Goal: Find contact information: Find contact information

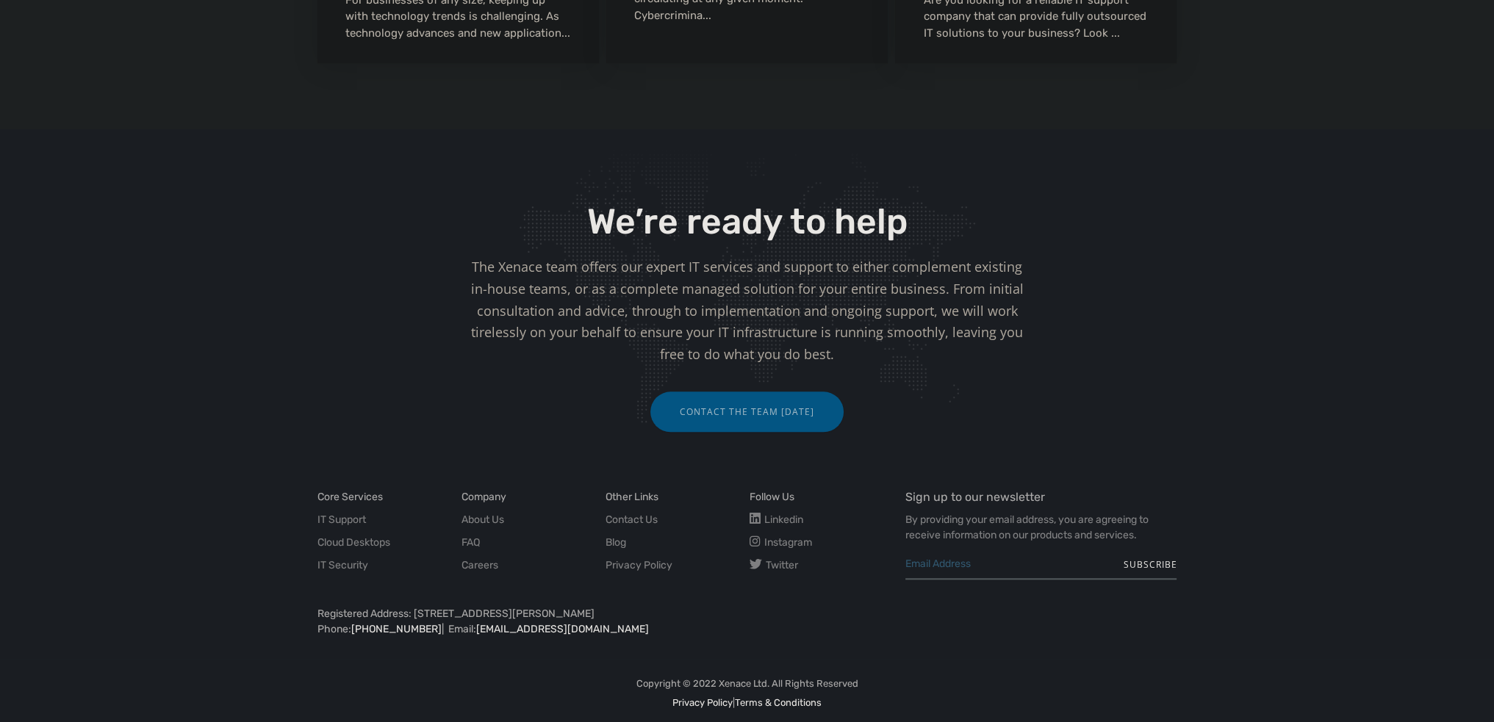
scroll to position [1819, 0]
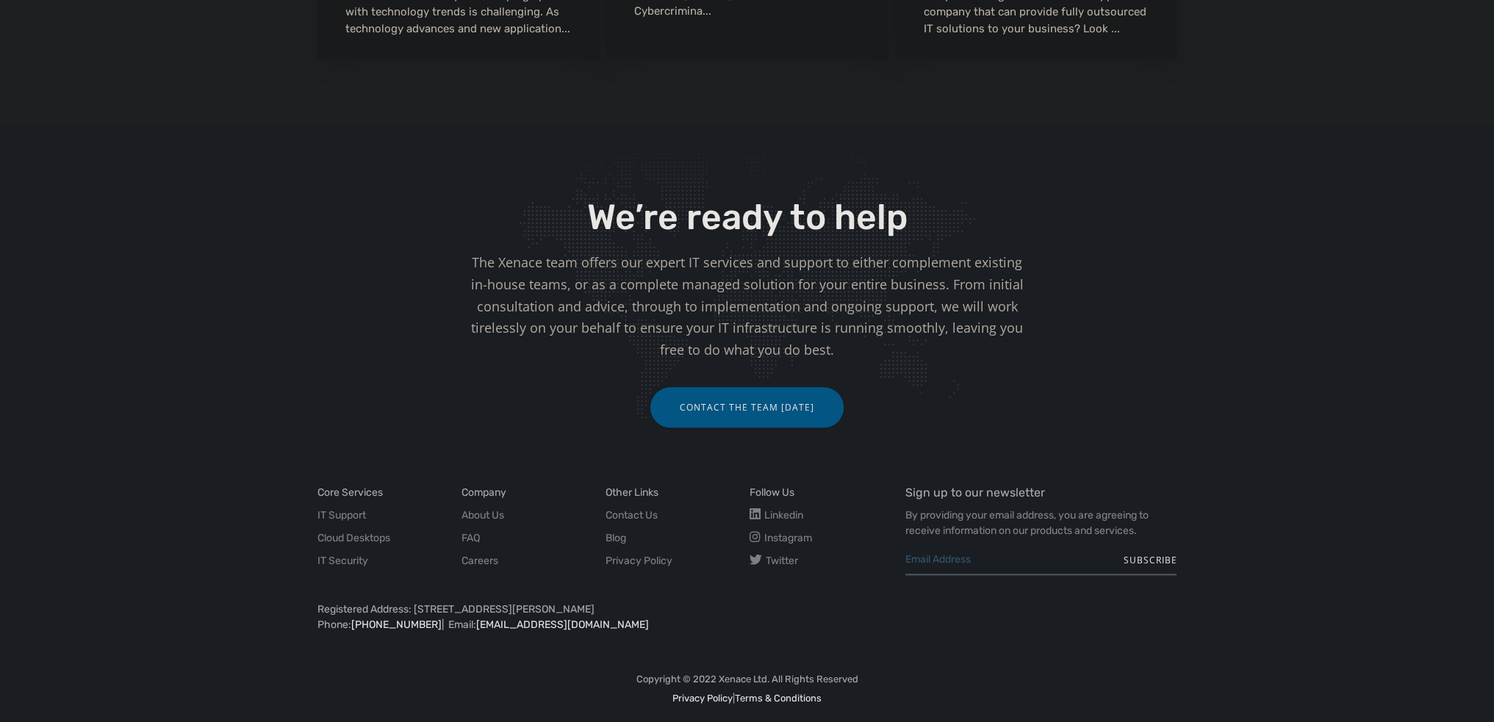
click at [722, 400] on link "Contact the team [DATE]" at bounding box center [746, 407] width 193 height 40
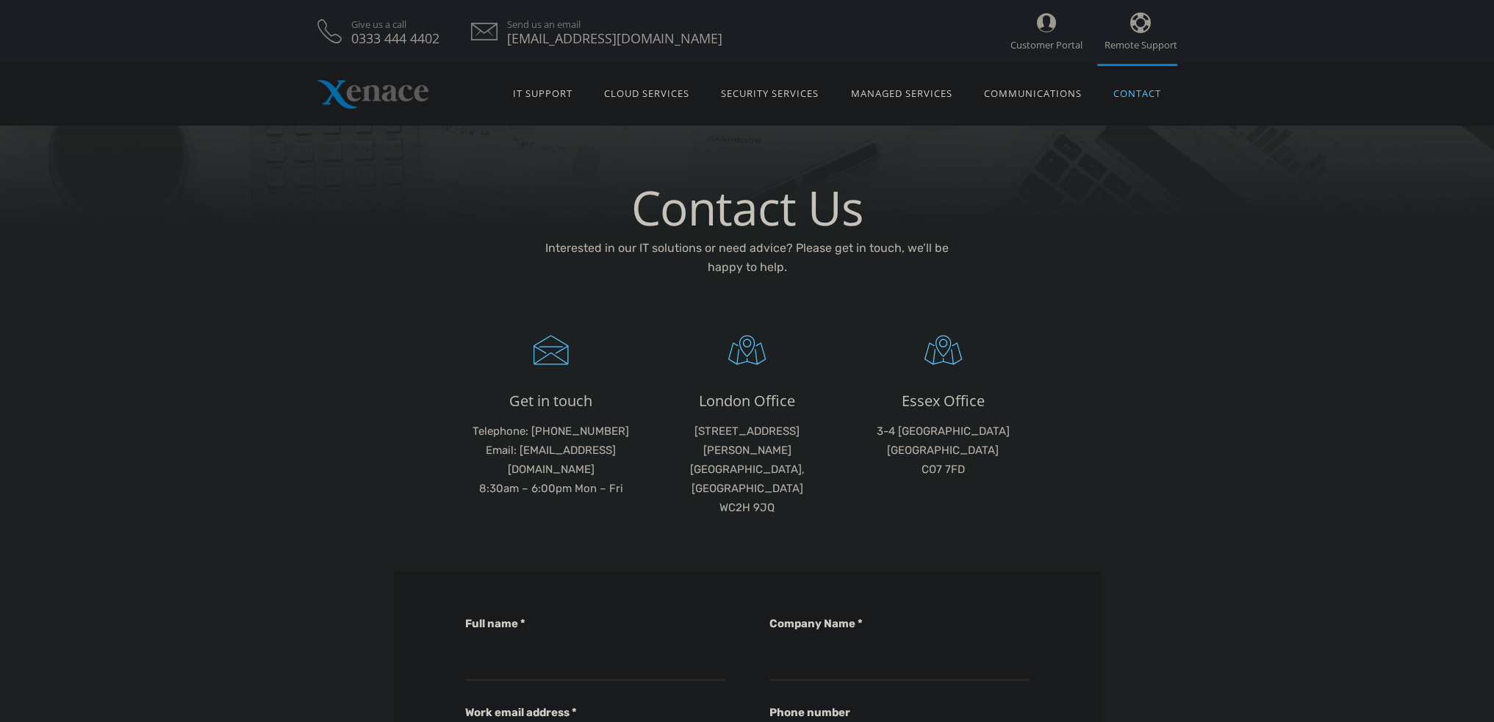
drag, startPoint x: 277, startPoint y: 342, endPoint x: 249, endPoint y: 85, distance: 259.4
drag, startPoint x: 314, startPoint y: 305, endPoint x: 252, endPoint y: 43, distance: 269.7
click at [384, 98] on img at bounding box center [372, 94] width 111 height 29
